Goal: Task Accomplishment & Management: Use online tool/utility

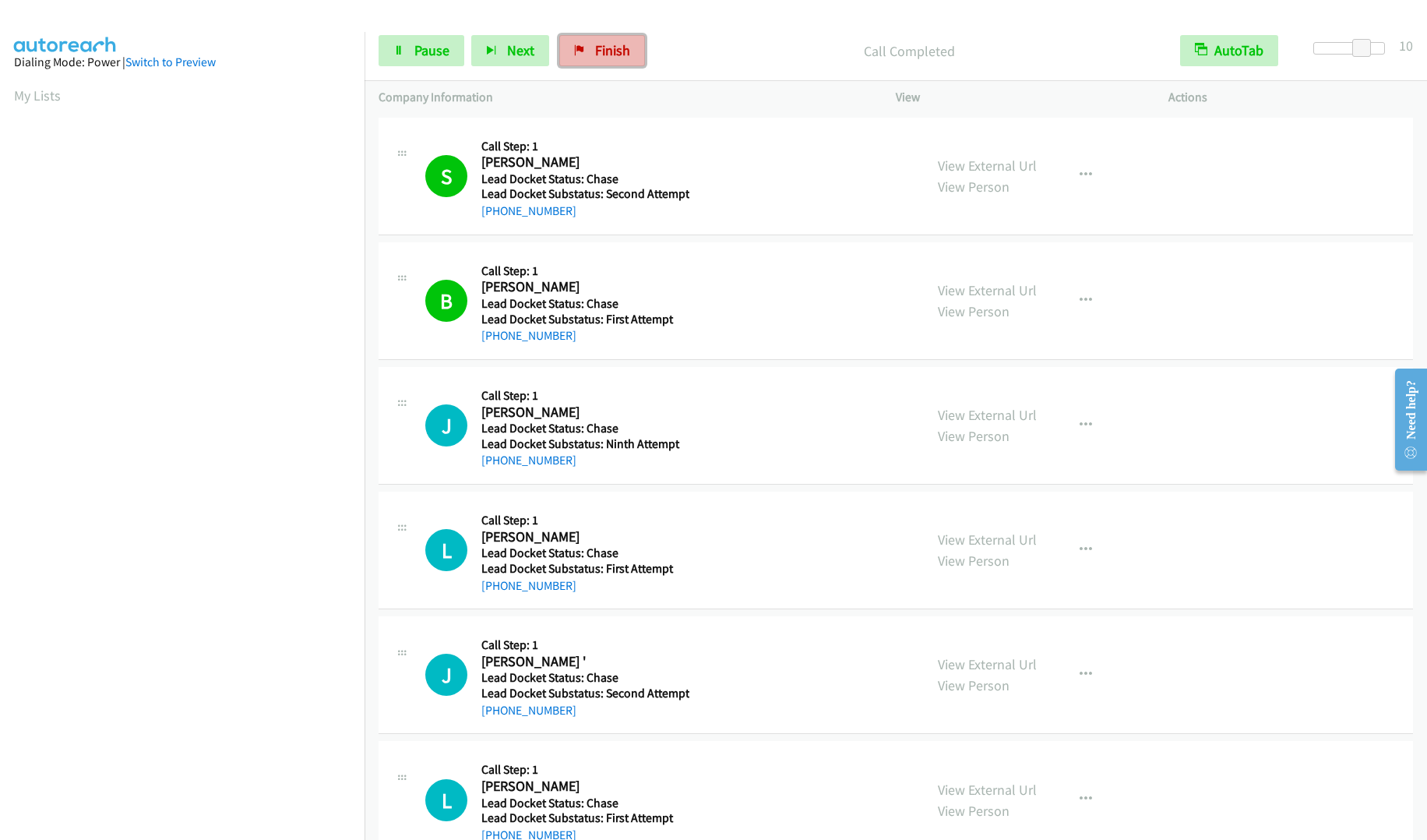
scroll to position [1, 0]
click at [602, 49] on span "Finish" at bounding box center [613, 50] width 35 height 18
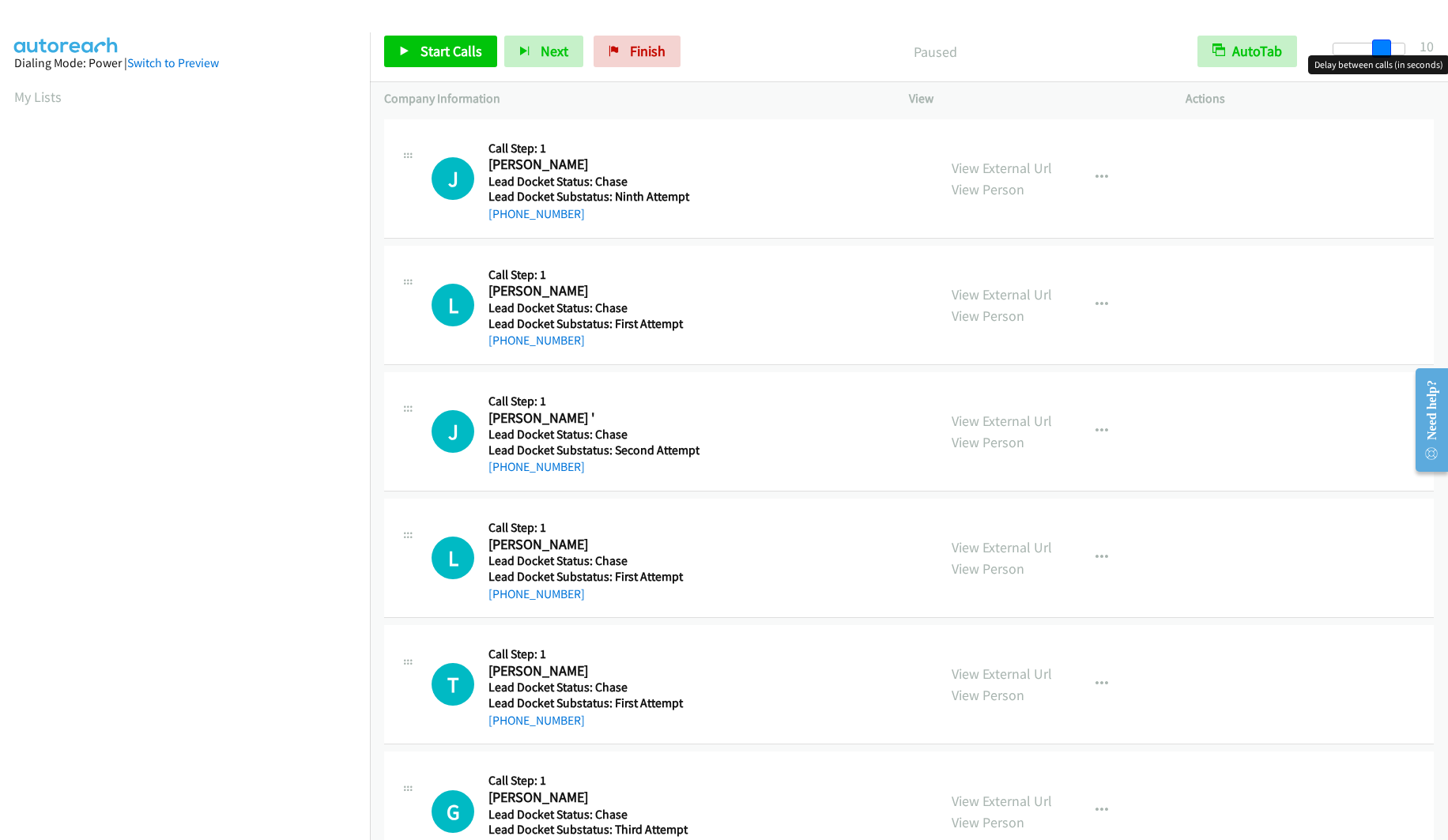
drag, startPoint x: 1344, startPoint y: 48, endPoint x: 1390, endPoint y: 48, distance: 46.0
click at [1390, 48] on span at bounding box center [1382, 48] width 19 height 19
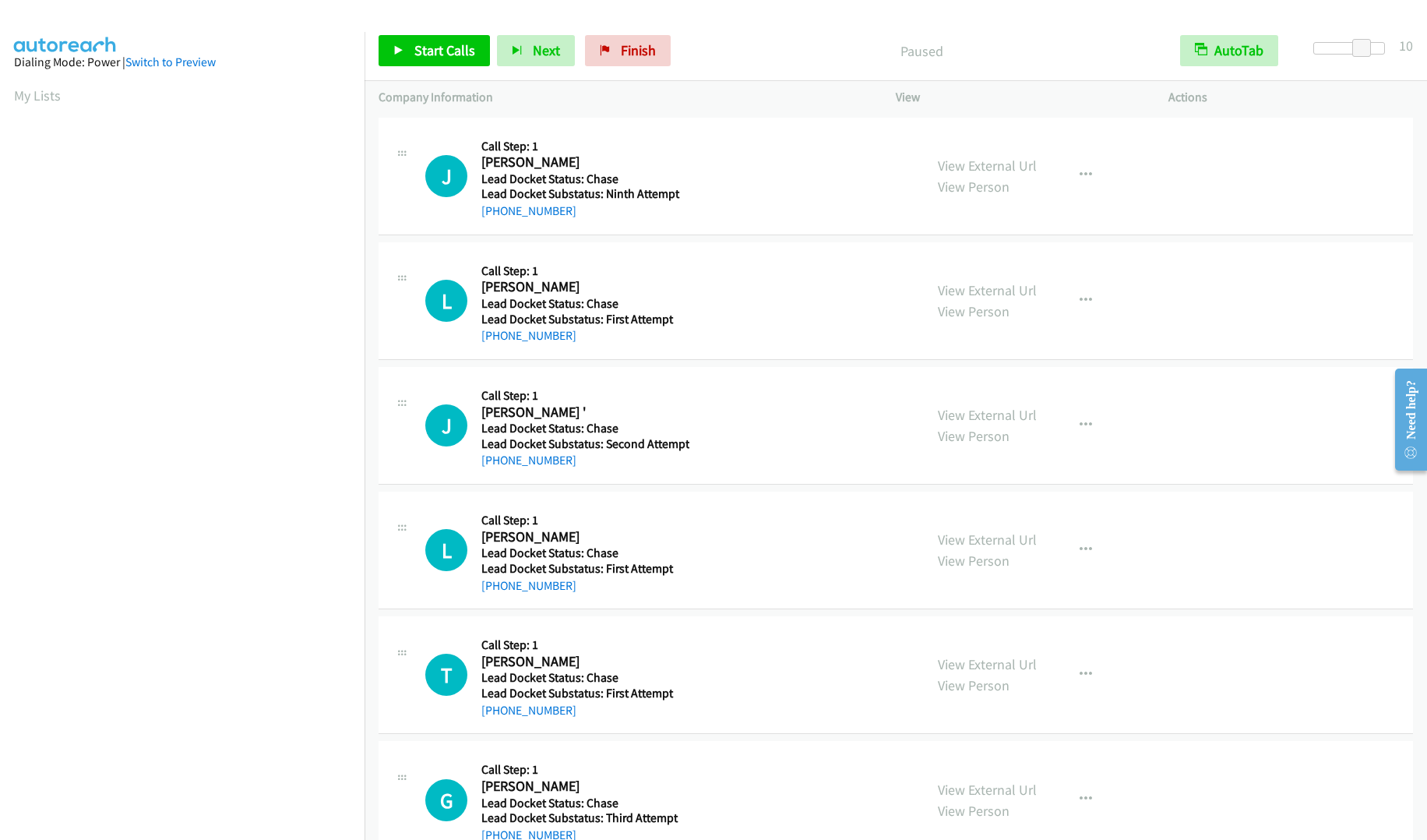
scroll to position [1, 0]
click at [429, 44] on span "Start Calls" at bounding box center [444, 50] width 61 height 18
click at [512, 52] on span "Next" at bounding box center [520, 50] width 27 height 18
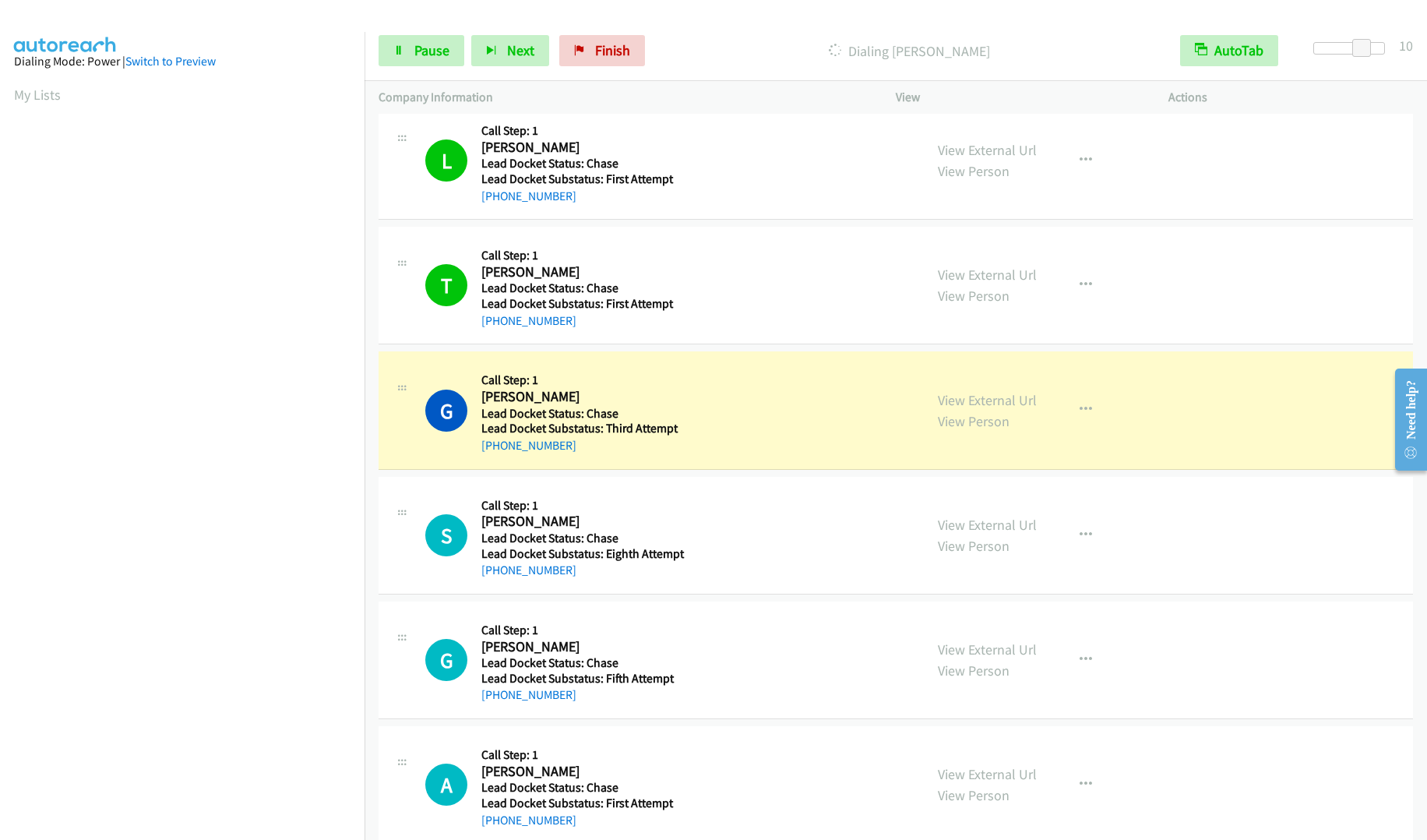
scroll to position [0, 0]
click at [511, 58] on span "Next" at bounding box center [520, 50] width 27 height 18
click at [497, 57] on button "Next" at bounding box center [510, 50] width 78 height 31
click at [499, 56] on button "Next" at bounding box center [510, 50] width 78 height 31
click at [436, 46] on span "Pause" at bounding box center [432, 50] width 35 height 18
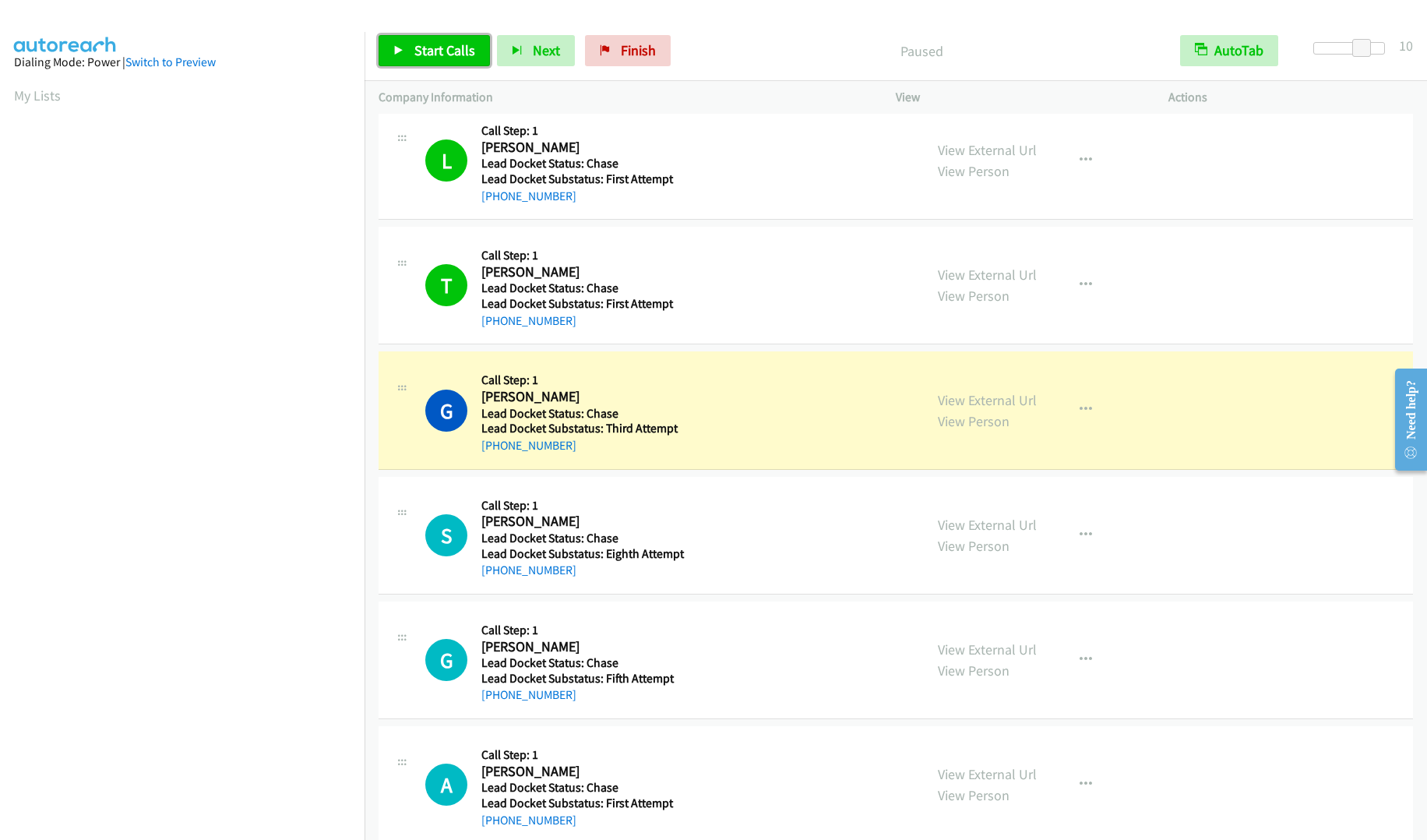
click at [448, 49] on span "Start Calls" at bounding box center [444, 50] width 61 height 18
click at [605, 63] on link "Finish" at bounding box center [602, 50] width 86 height 31
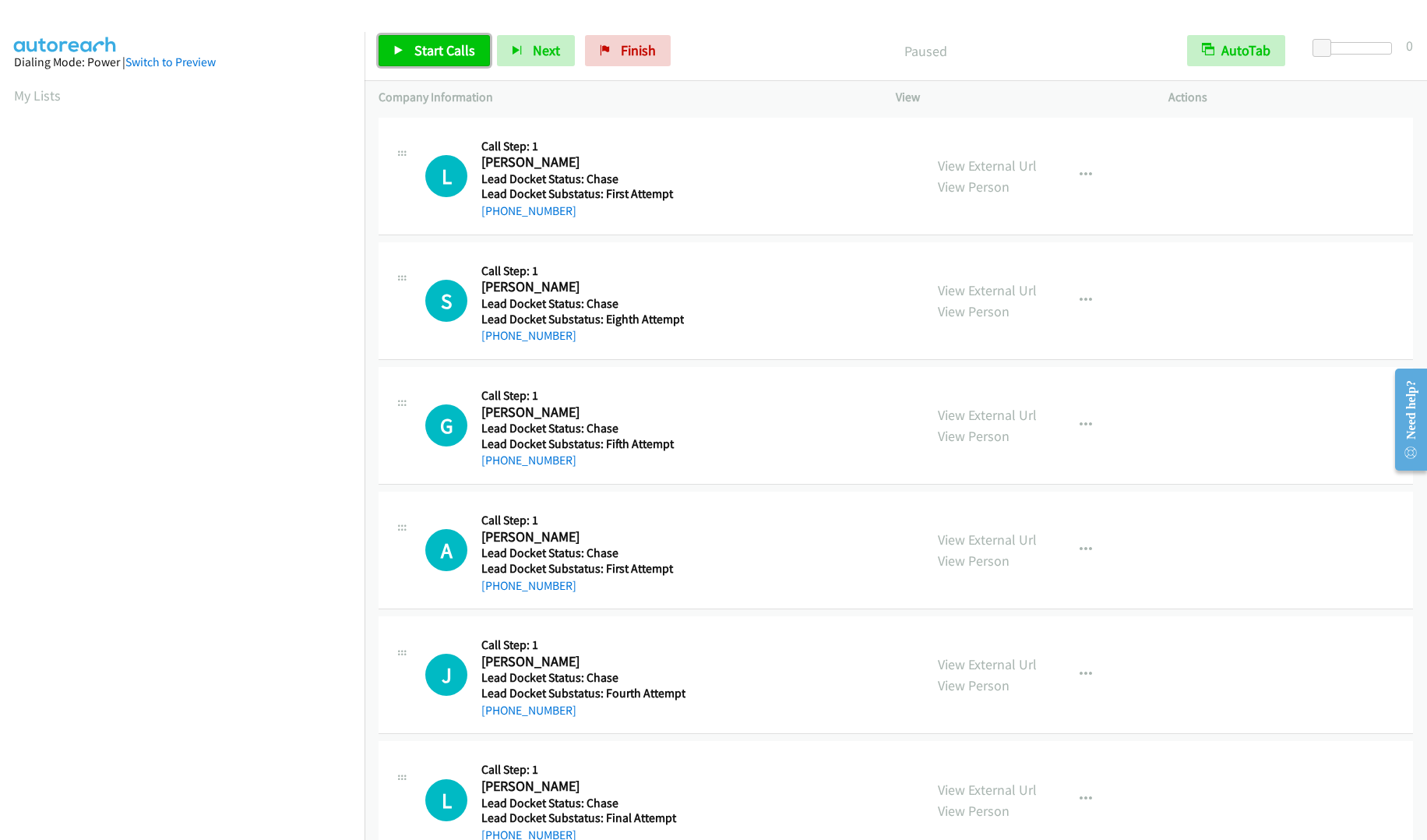
click at [437, 57] on span "Start Calls" at bounding box center [444, 50] width 61 height 18
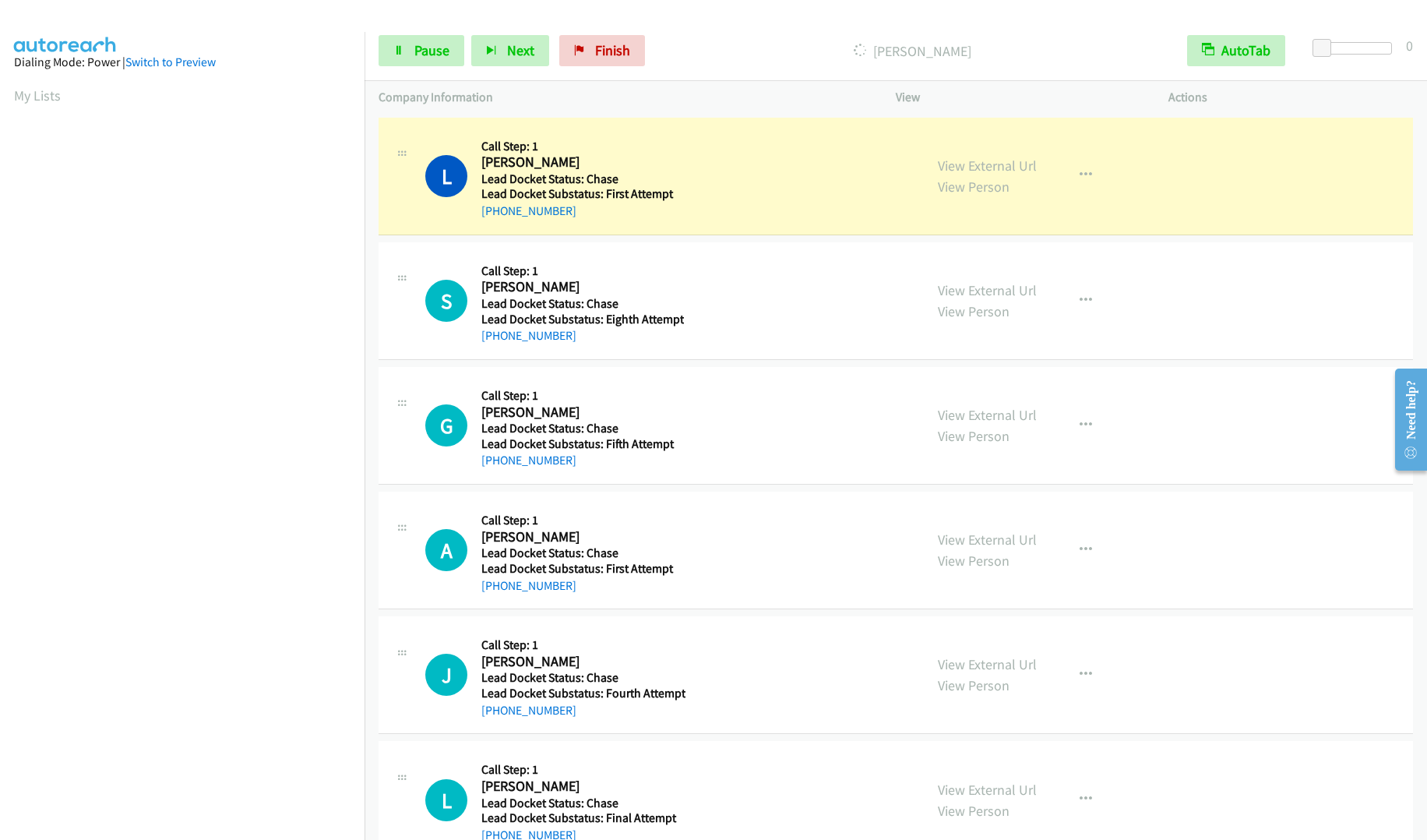
scroll to position [1, 0]
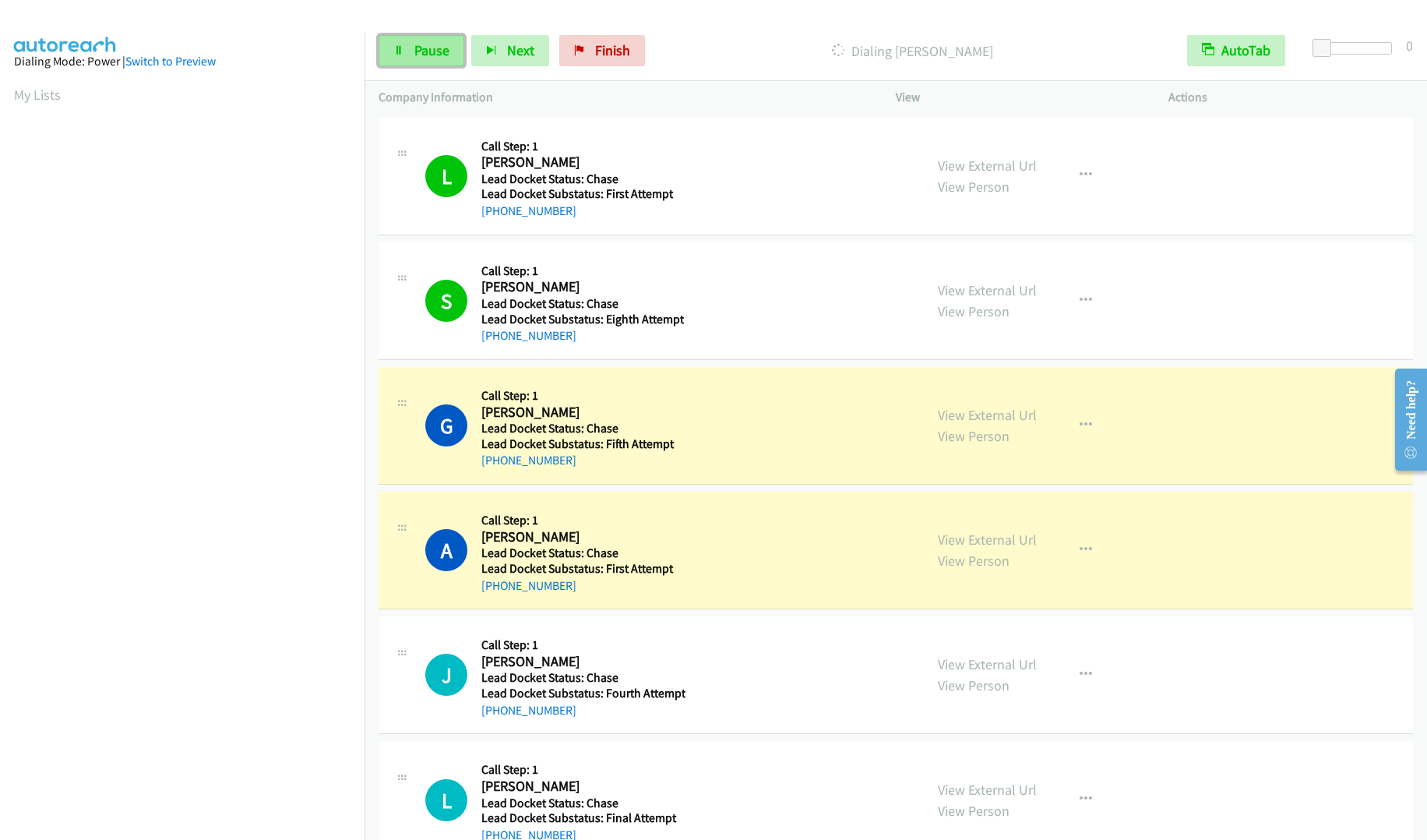
click at [431, 54] on span "Pause" at bounding box center [432, 50] width 35 height 18
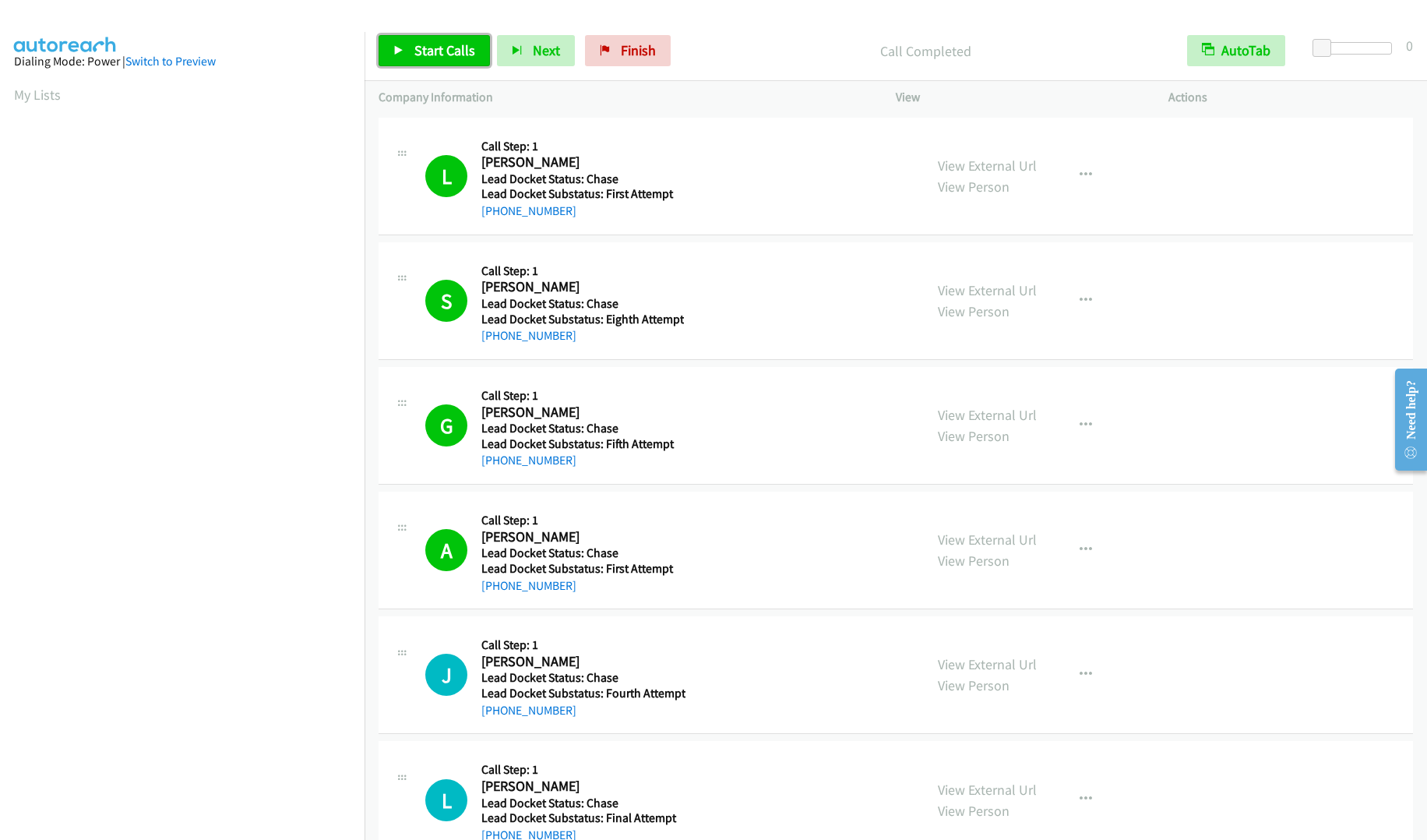
click at [431, 51] on span "Start Calls" at bounding box center [444, 50] width 61 height 18
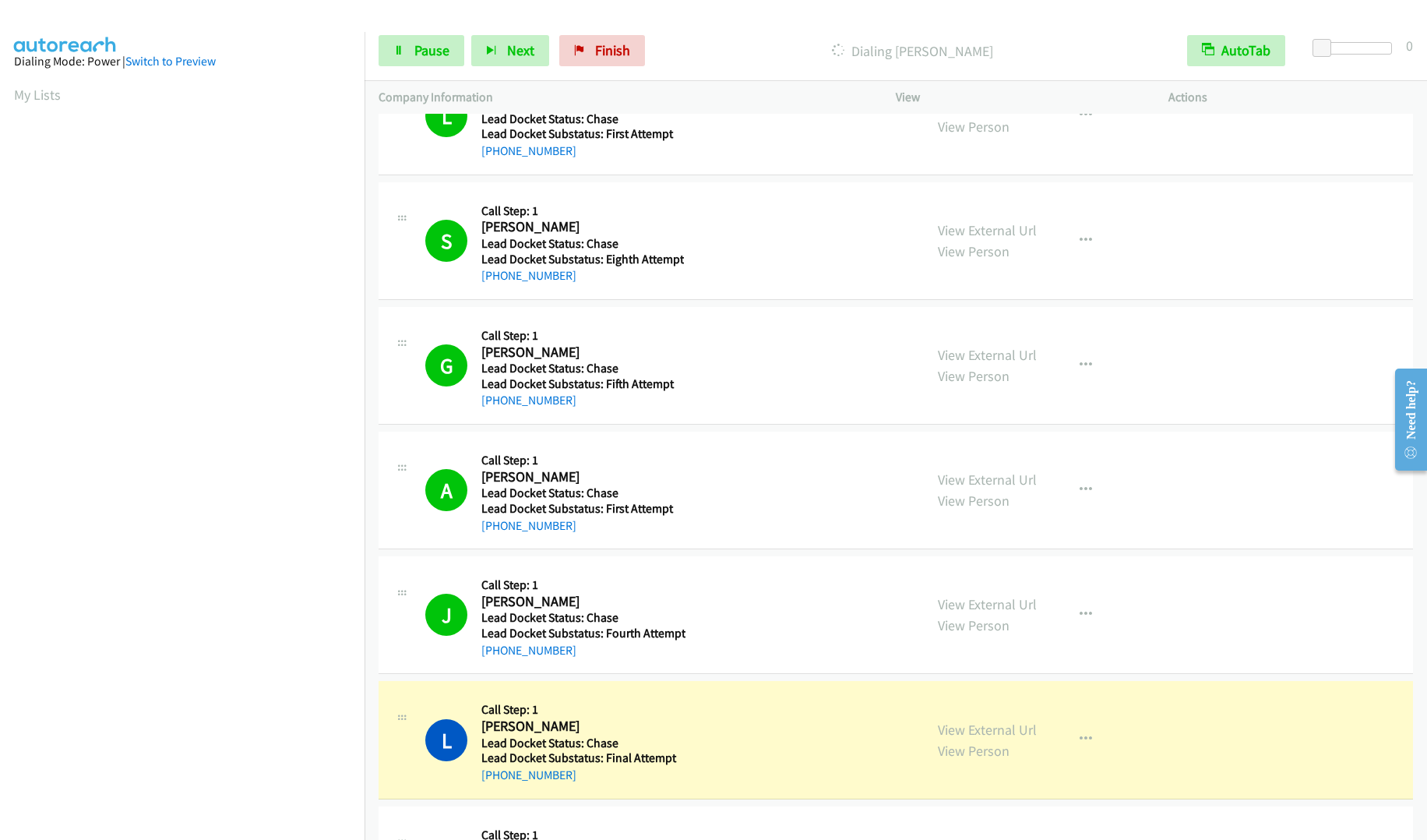
scroll to position [155, 0]
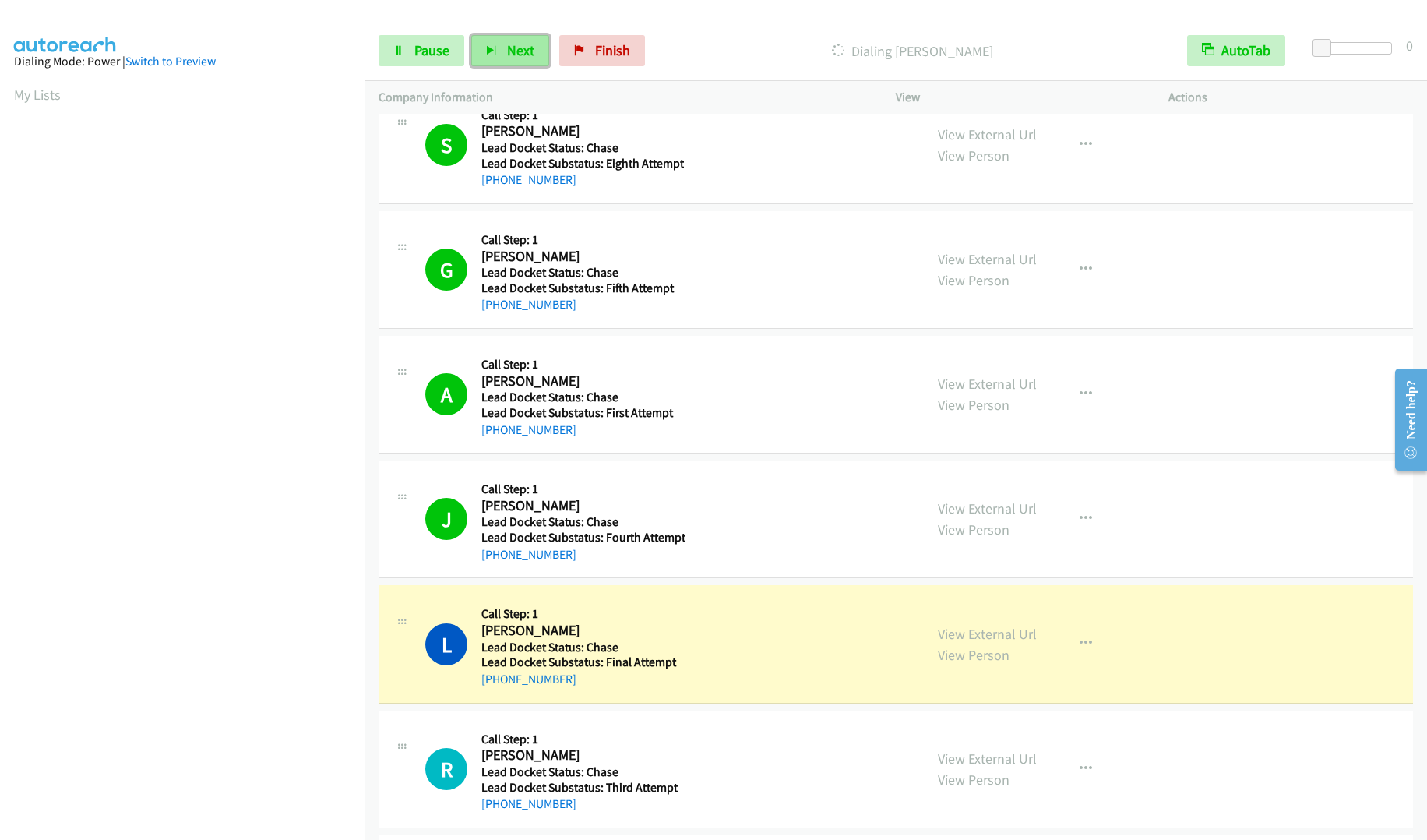
click at [511, 53] on span "Next" at bounding box center [520, 50] width 27 height 18
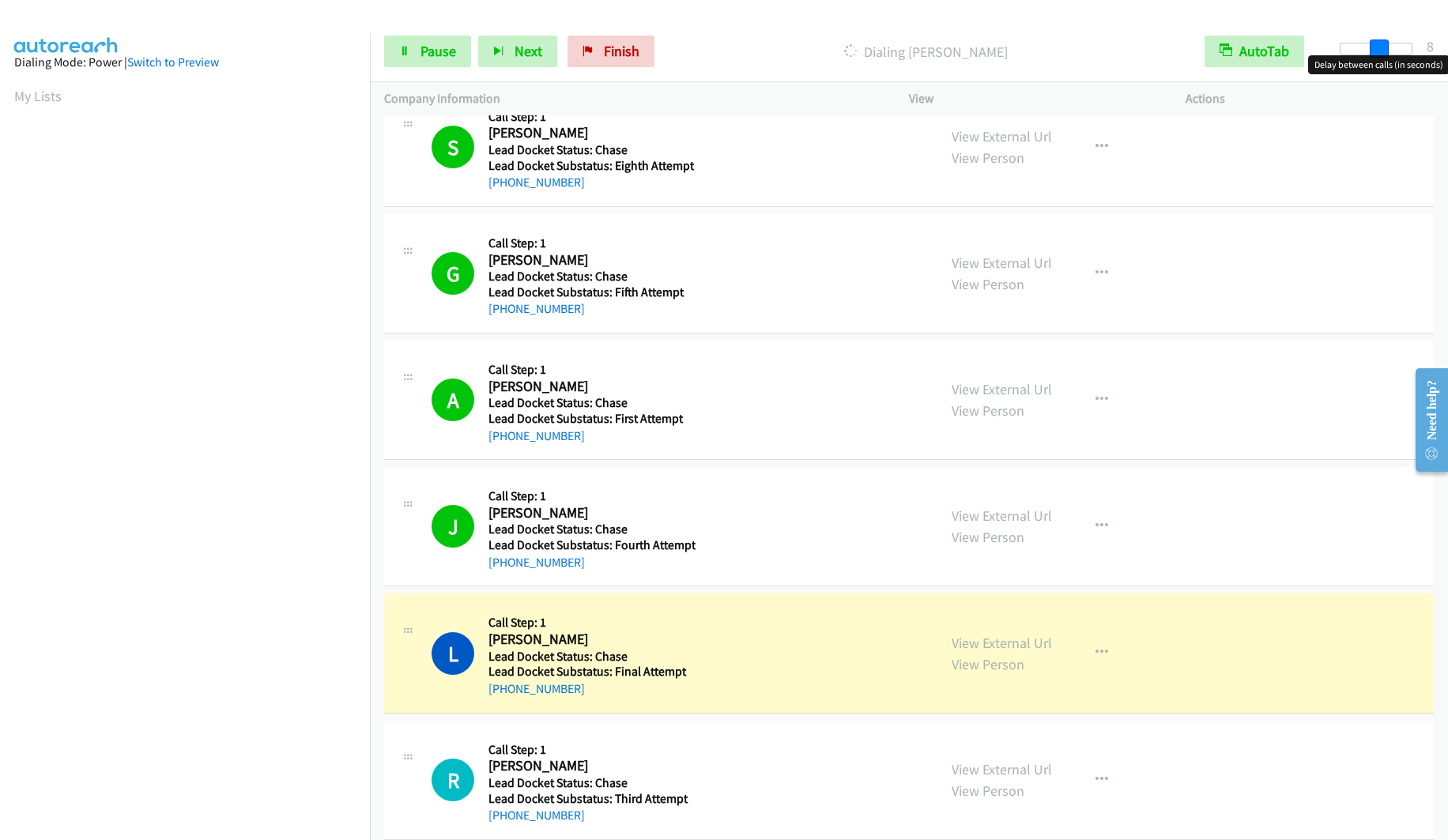
drag, startPoint x: 1345, startPoint y: 54, endPoint x: 1382, endPoint y: 51, distance: 37.1
click at [1382, 51] on span at bounding box center [1379, 48] width 19 height 19
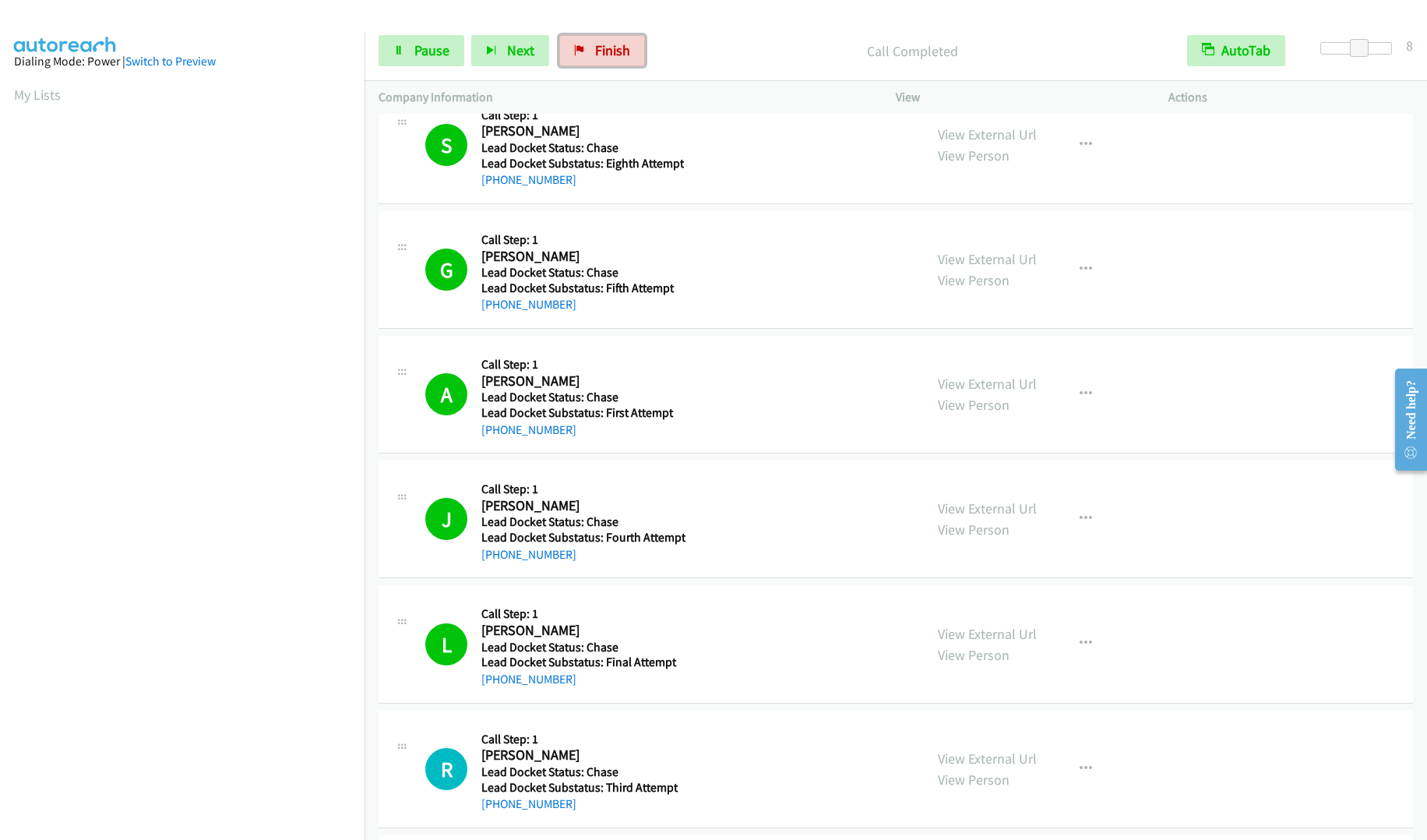
drag, startPoint x: 626, startPoint y: 51, endPoint x: 785, endPoint y: 51, distance: 159.0
click at [626, 51] on span "Finish" at bounding box center [613, 50] width 35 height 18
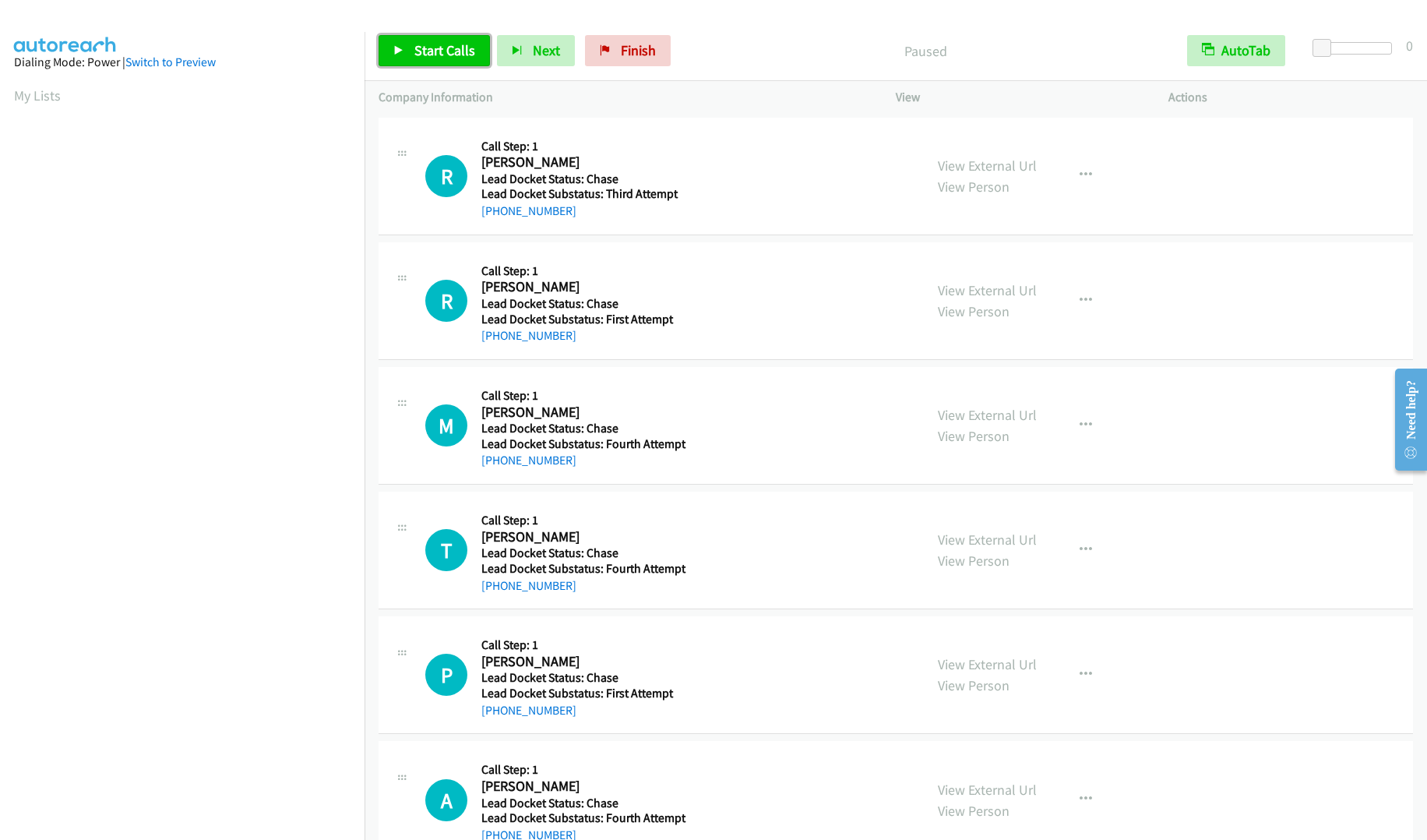
click at [406, 53] on link "Start Calls" at bounding box center [435, 50] width 111 height 31
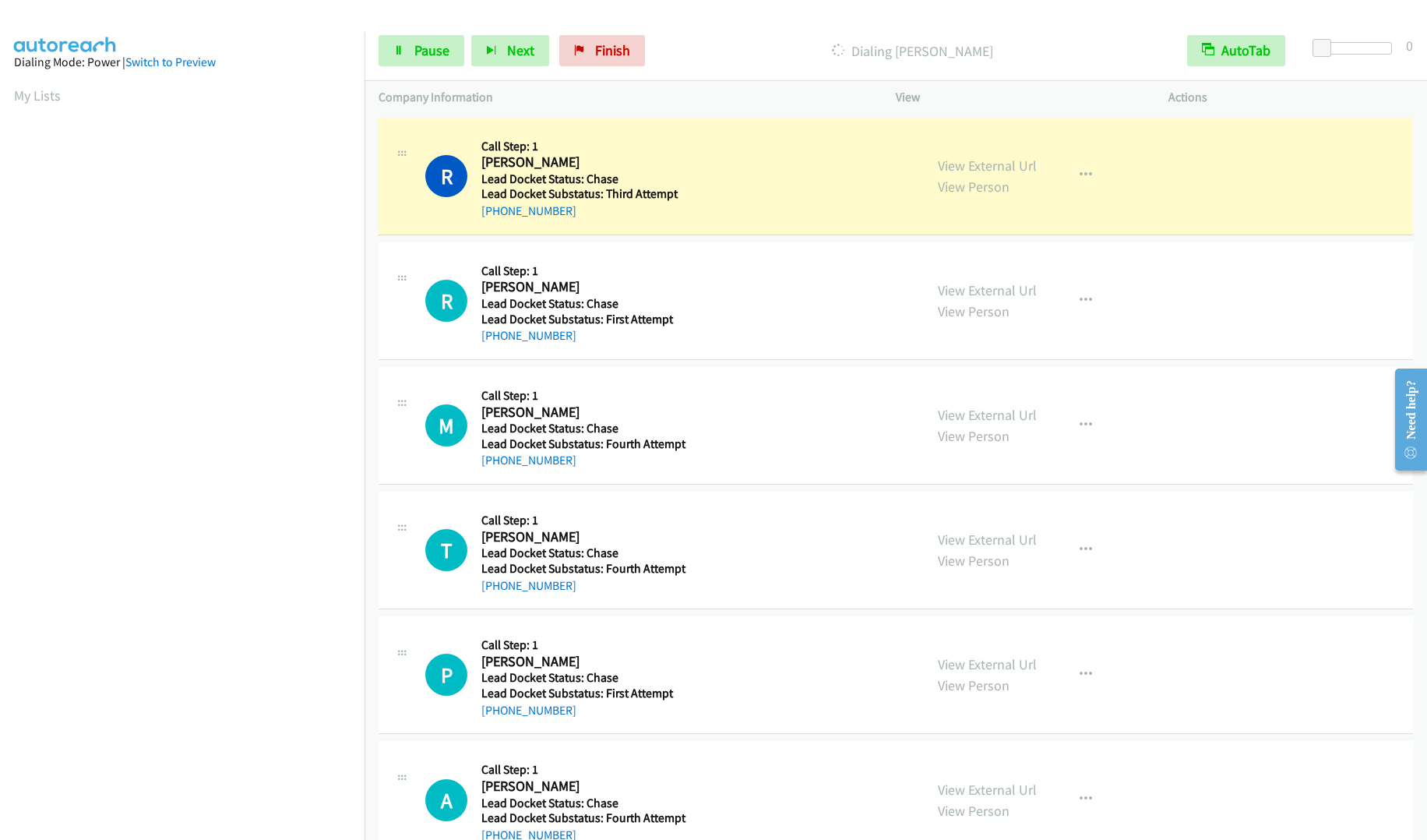
scroll to position [1, 0]
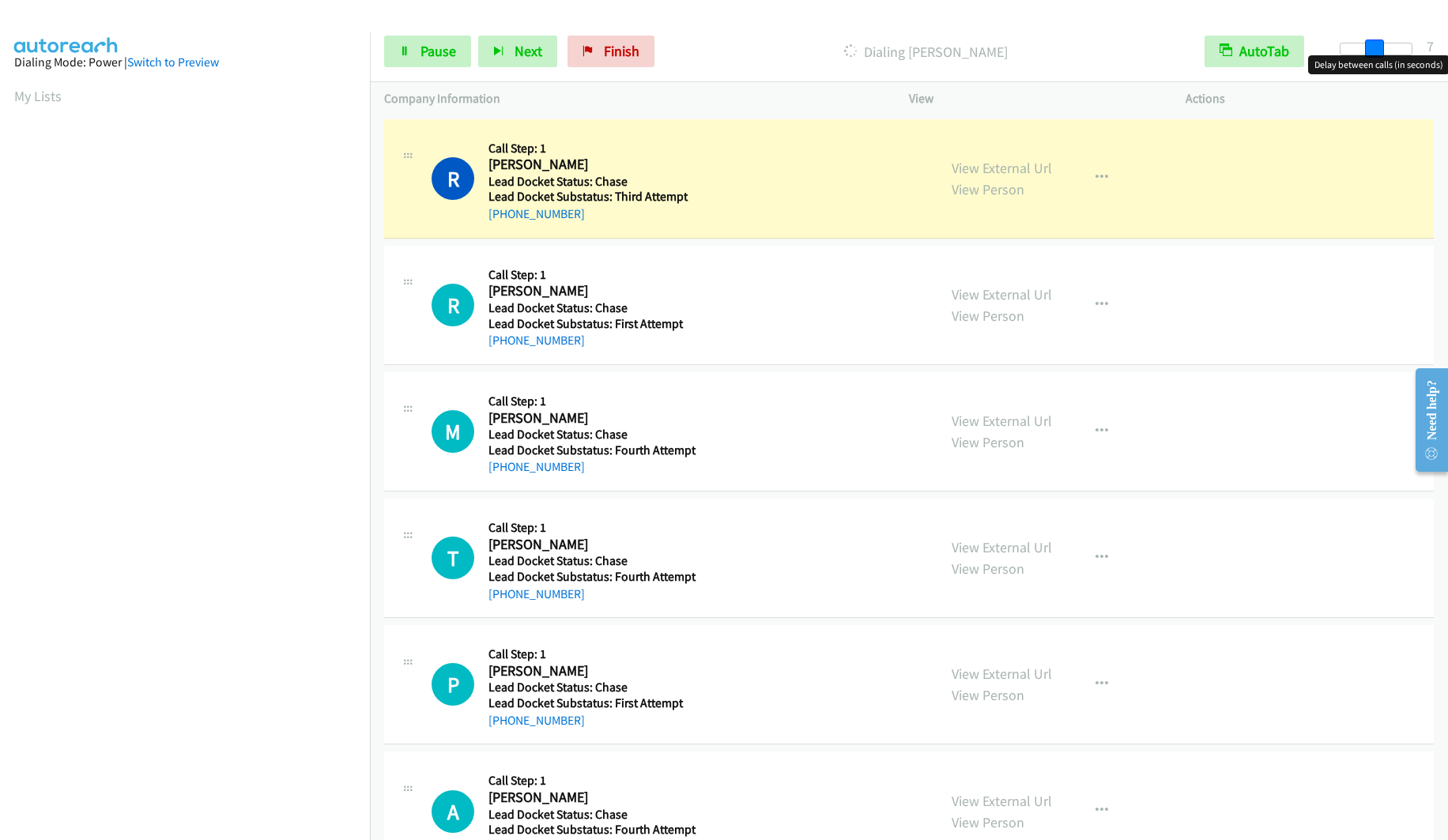
drag, startPoint x: 1340, startPoint y: 48, endPoint x: 1371, endPoint y: 43, distance: 31.4
click at [1371, 43] on span at bounding box center [1374, 48] width 19 height 19
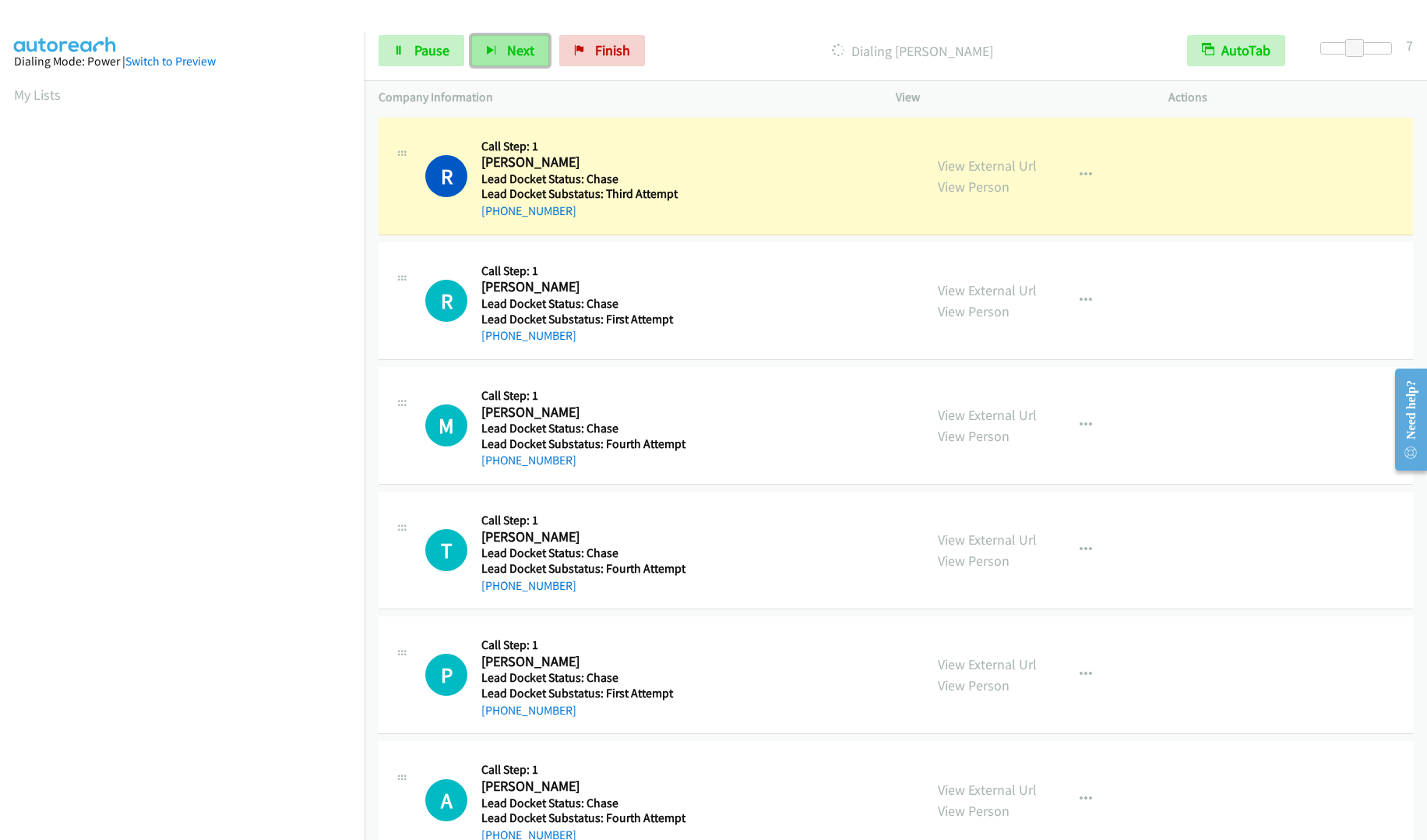
click at [510, 56] on span "Next" at bounding box center [520, 50] width 27 height 18
drag, startPoint x: 615, startPoint y: 61, endPoint x: 791, endPoint y: 65, distance: 176.0
click at [615, 61] on link "Finish" at bounding box center [602, 50] width 86 height 31
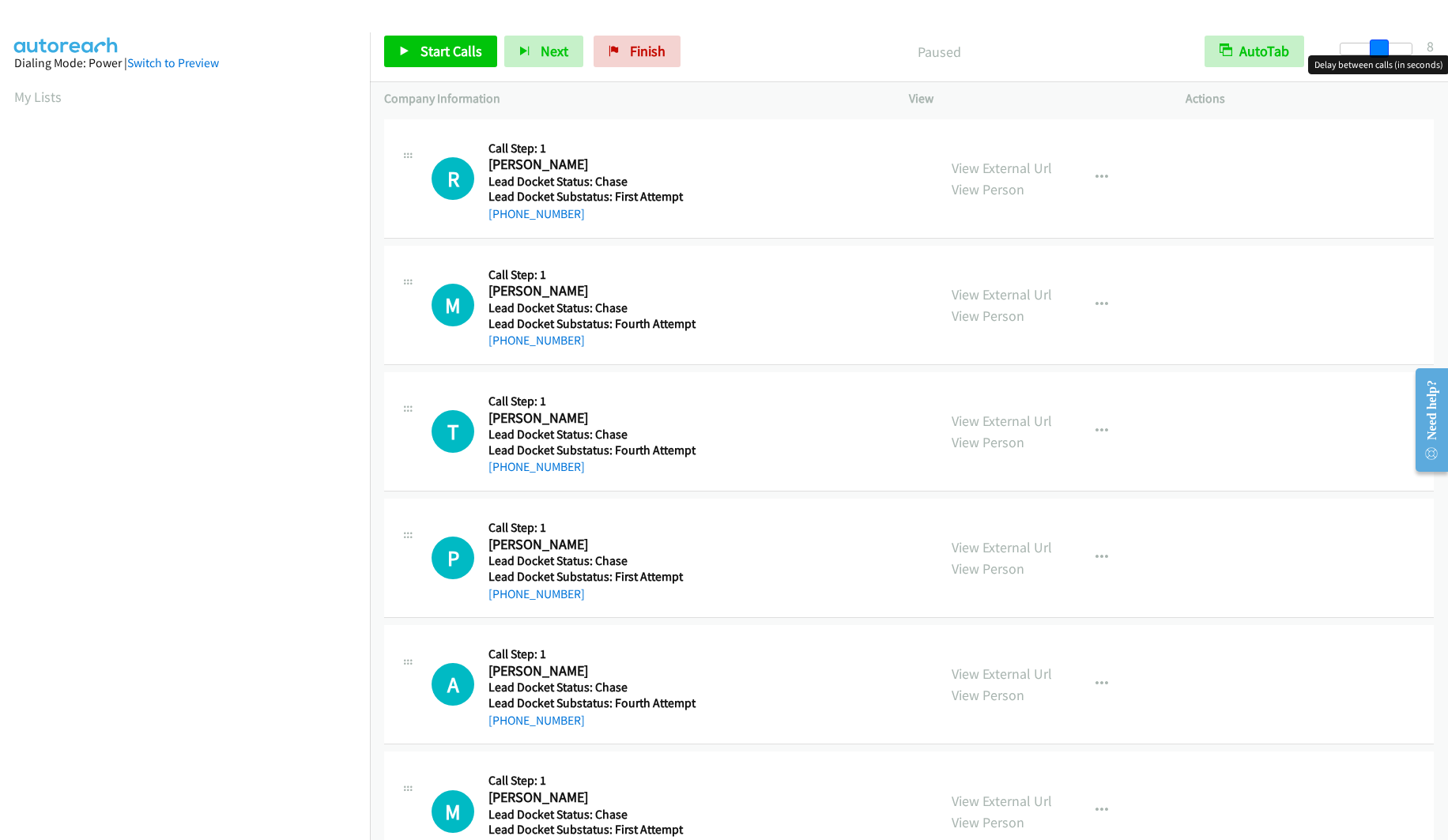
drag, startPoint x: 1348, startPoint y: 48, endPoint x: 1386, endPoint y: 49, distance: 38.0
click at [1386, 49] on span at bounding box center [1379, 48] width 19 height 19
